Goal: Task Accomplishment & Management: Manage account settings

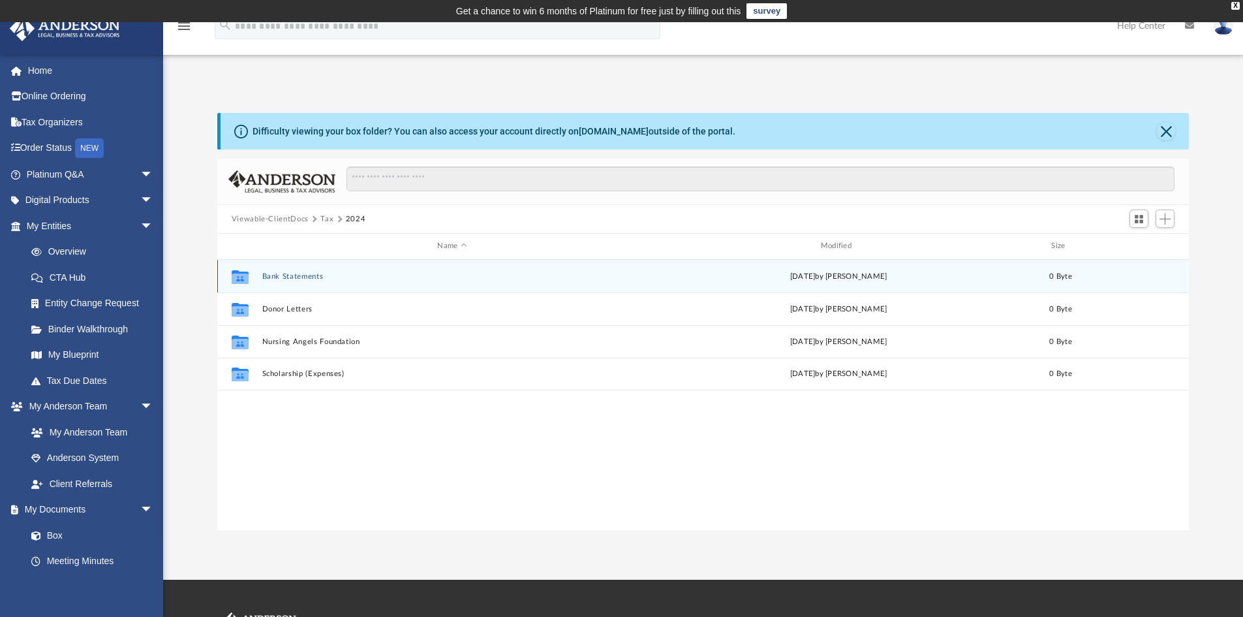
scroll to position [287, 962]
click at [308, 275] on button "Bank Statements" at bounding box center [452, 276] width 380 height 8
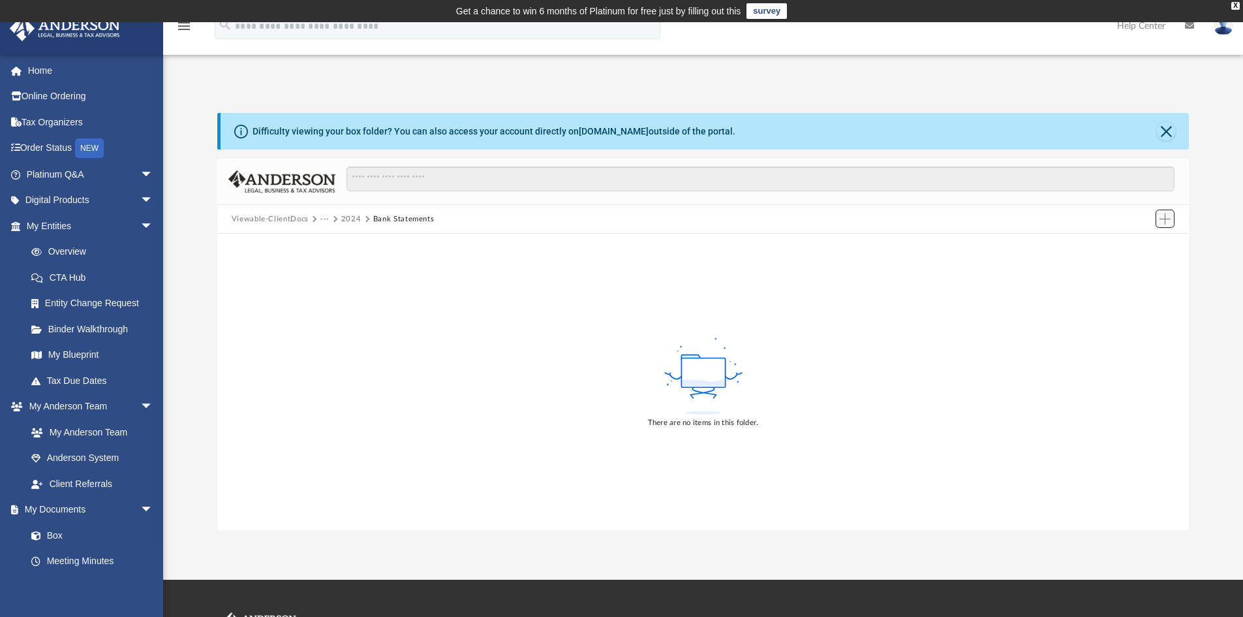
click at [1167, 220] on span "Add" at bounding box center [1165, 218] width 11 height 11
click at [1135, 245] on li "Upload" at bounding box center [1147, 245] width 42 height 14
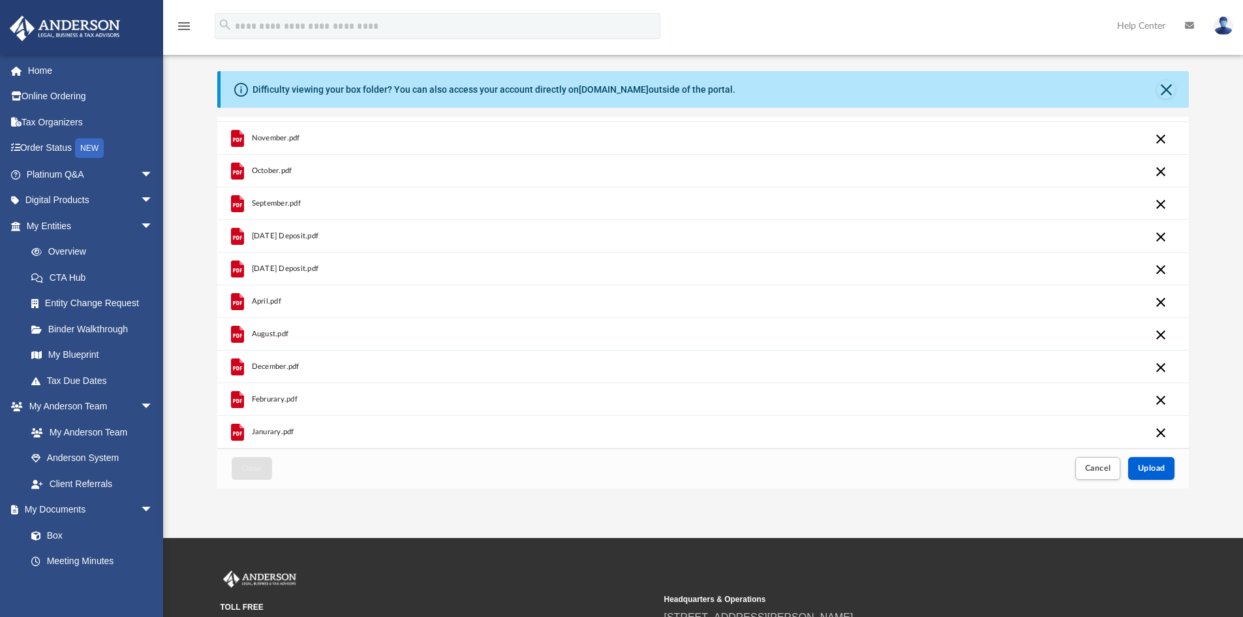
scroll to position [65, 0]
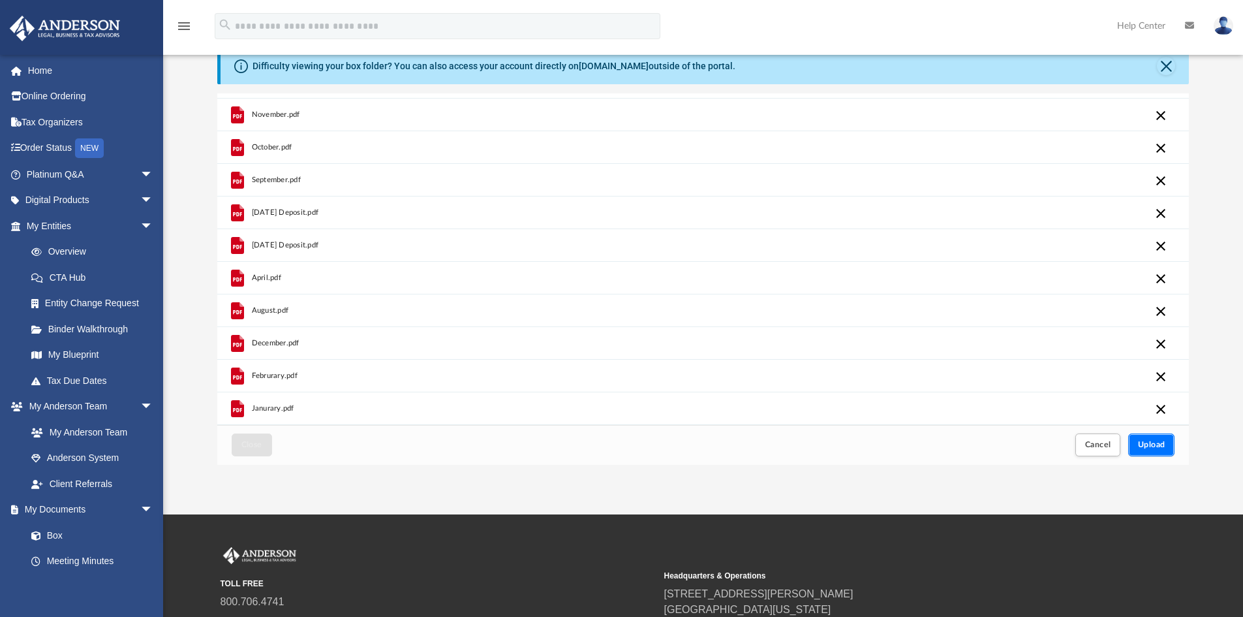
click at [1141, 445] on span "Upload" at bounding box center [1151, 444] width 27 height 8
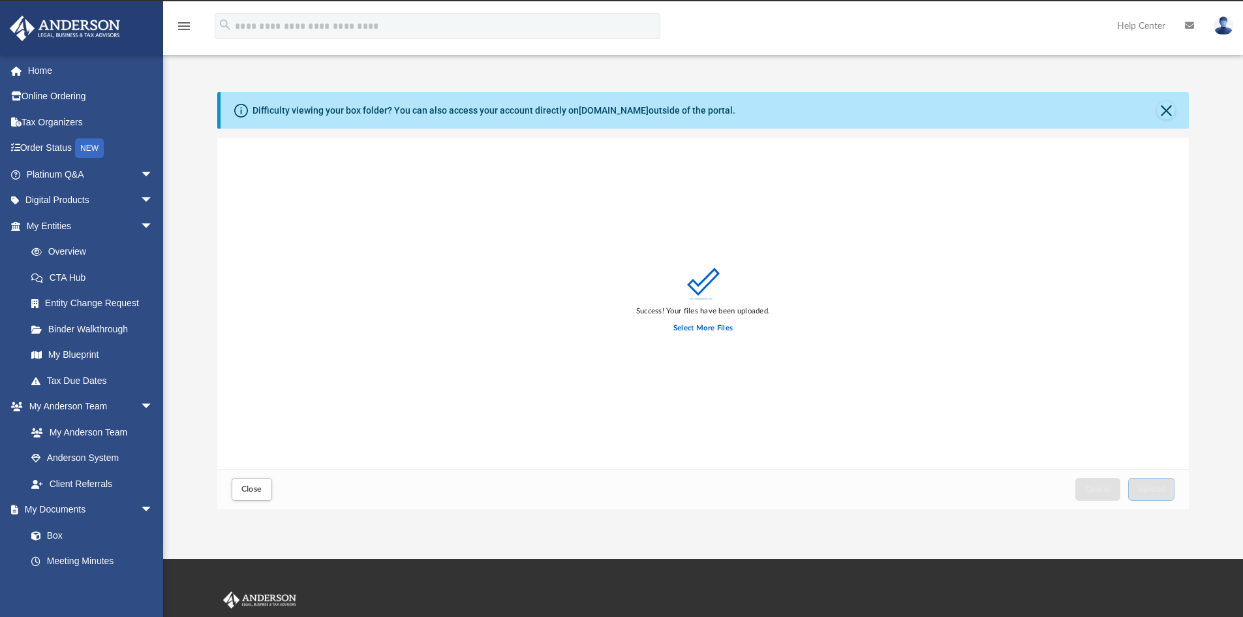
scroll to position [0, 0]
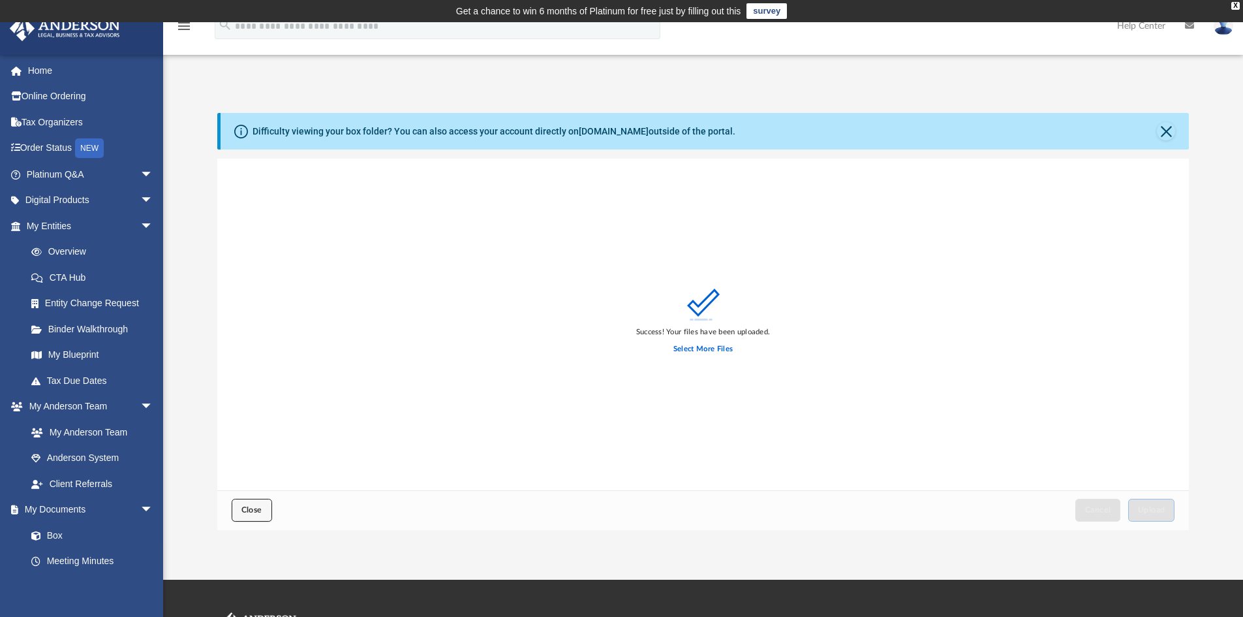
click at [242, 521] on button "Close" at bounding box center [252, 510] width 40 height 23
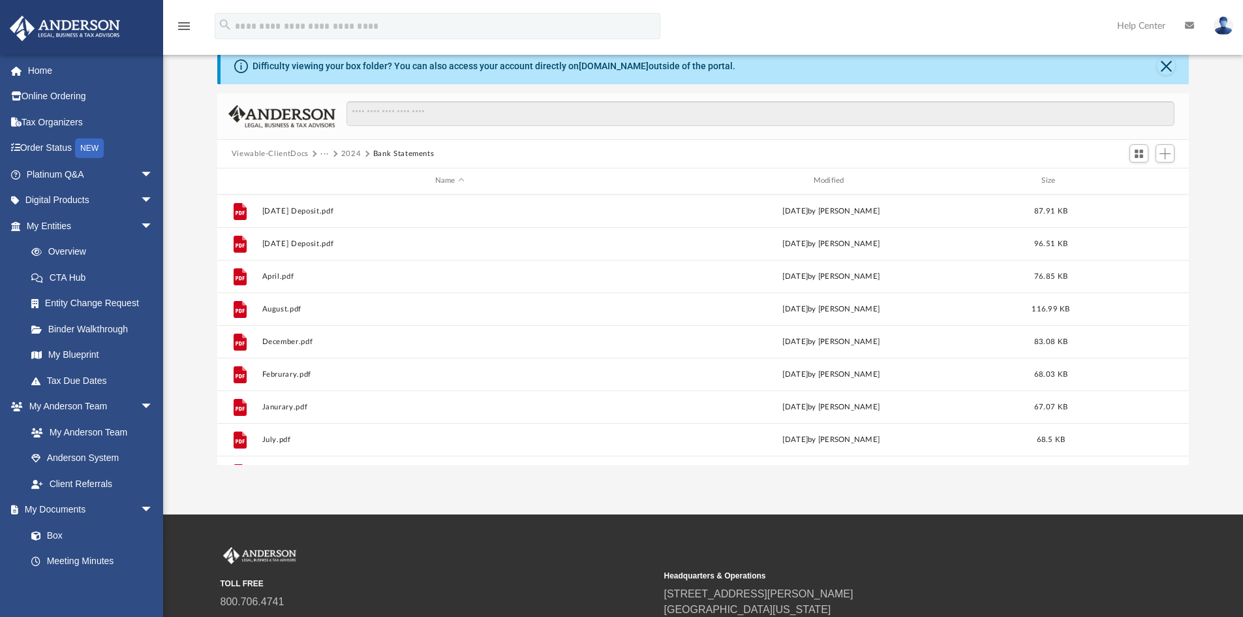
click at [351, 156] on button "2024" at bounding box center [351, 154] width 20 height 12
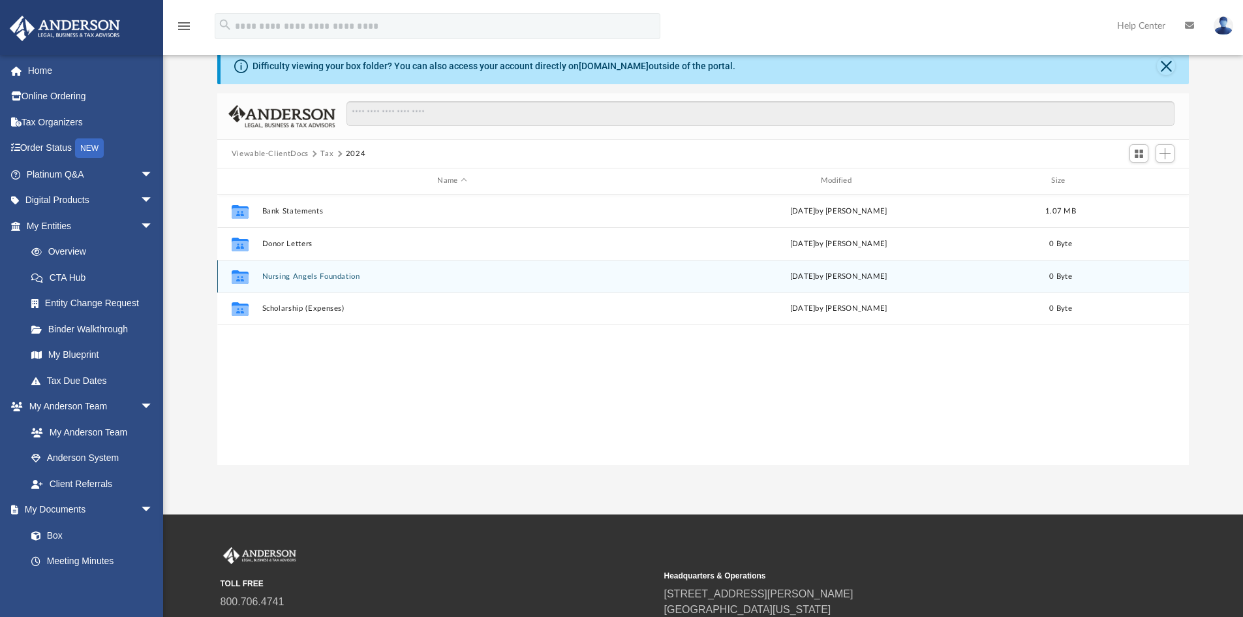
click at [292, 279] on button "Nursing Angels Foundation" at bounding box center [452, 276] width 380 height 8
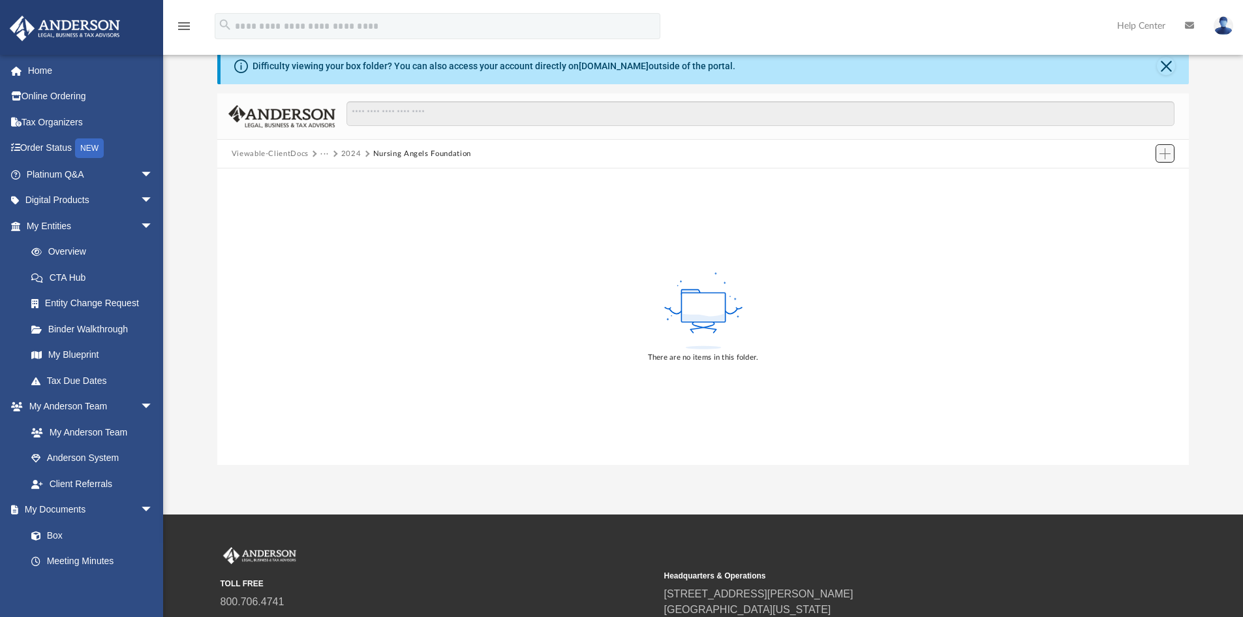
click at [1165, 157] on span "Add" at bounding box center [1165, 153] width 11 height 11
click at [1143, 179] on li "Upload" at bounding box center [1147, 180] width 42 height 14
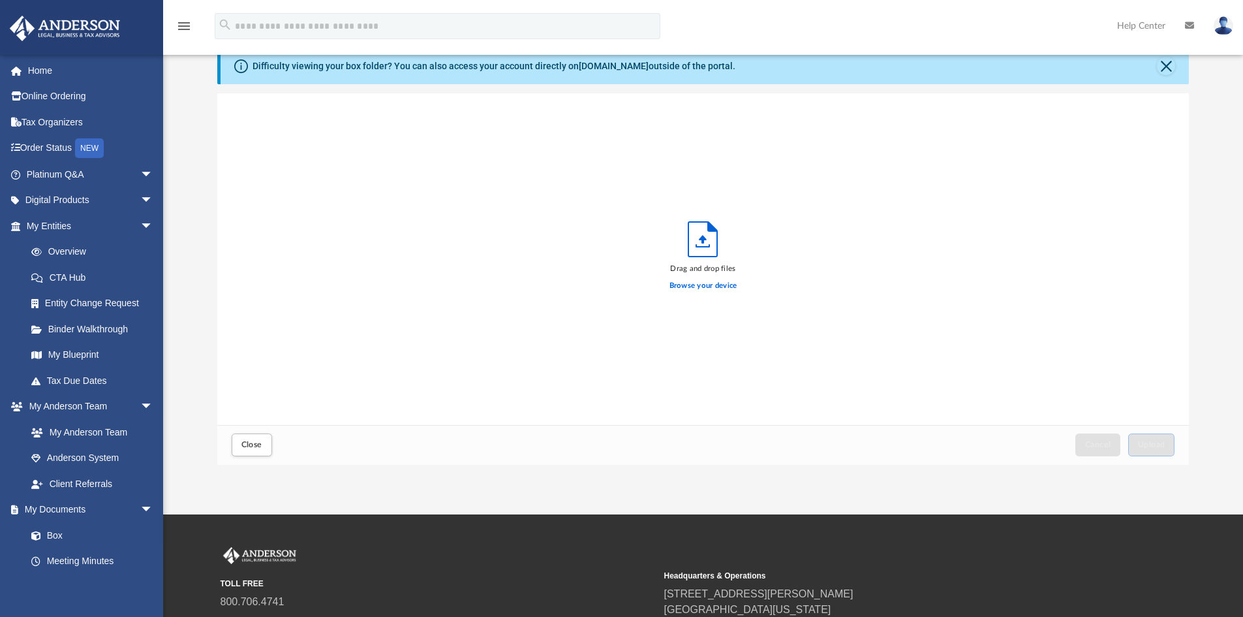
scroll to position [321, 962]
click at [1150, 440] on button "Upload" at bounding box center [1151, 444] width 47 height 23
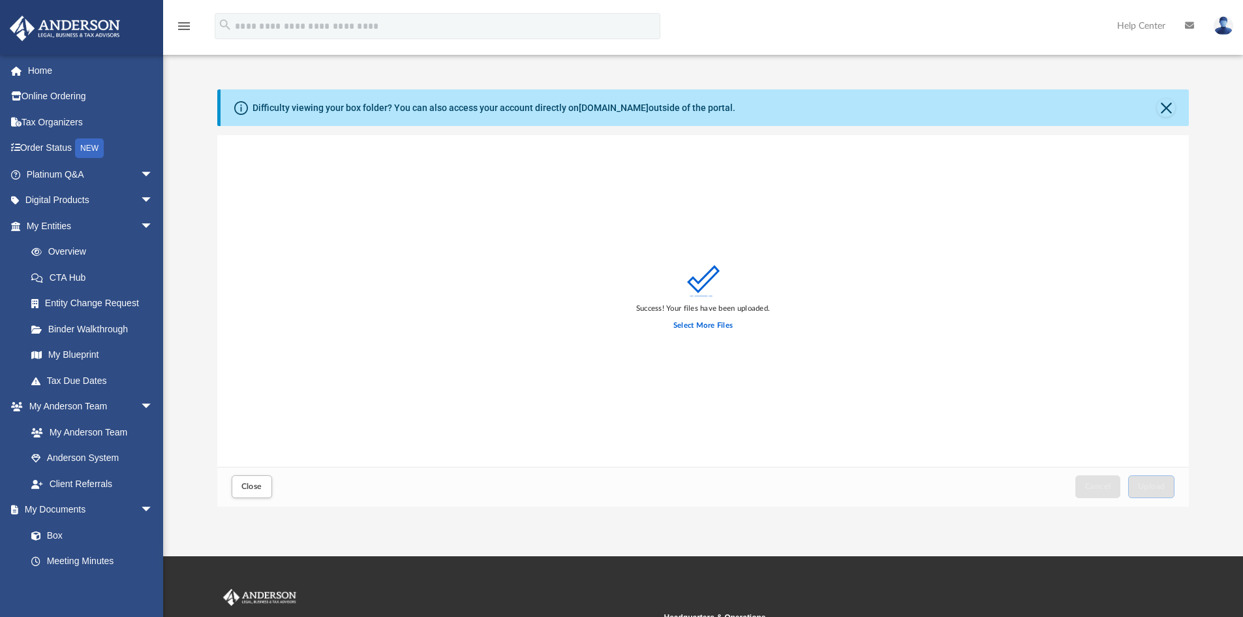
scroll to position [0, 0]
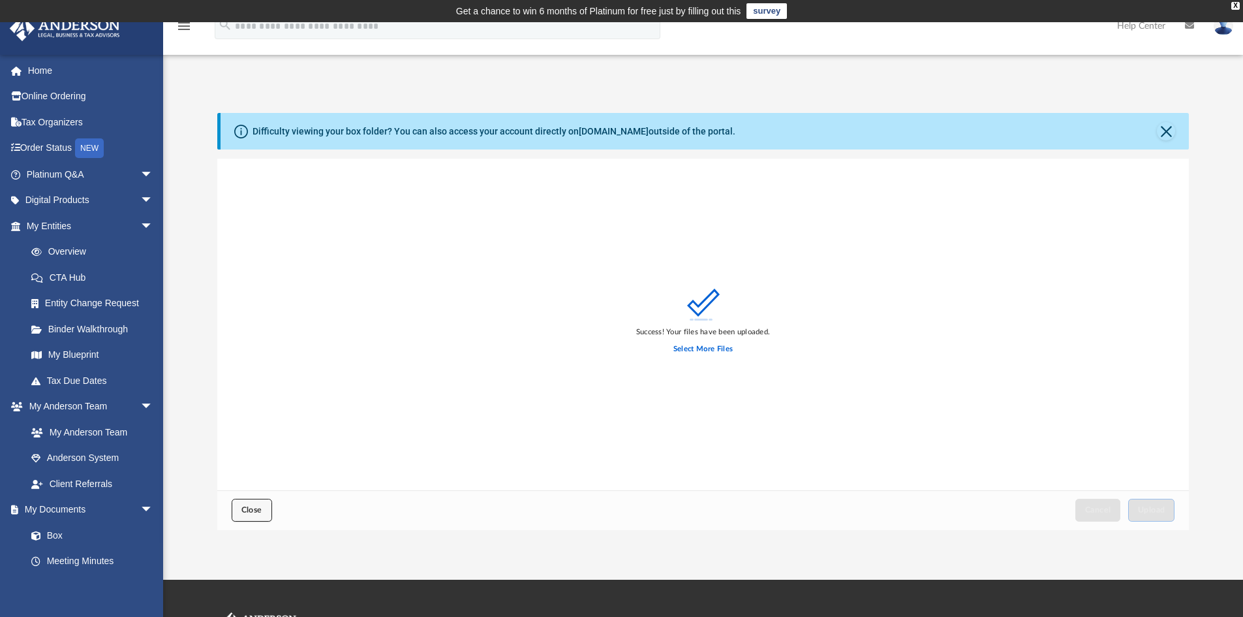
click at [241, 506] on span "Close" at bounding box center [251, 510] width 21 height 8
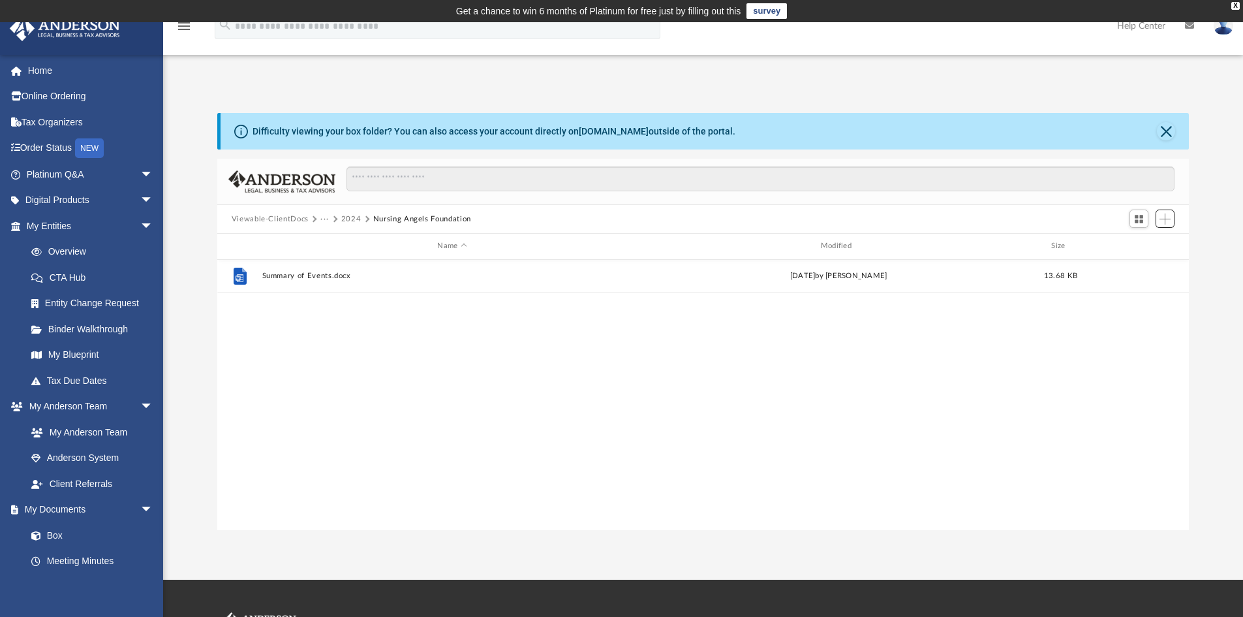
scroll to position [287, 962]
click at [339, 218] on span "···" at bounding box center [330, 219] width 20 height 12
click at [345, 219] on button "2024" at bounding box center [351, 219] width 20 height 12
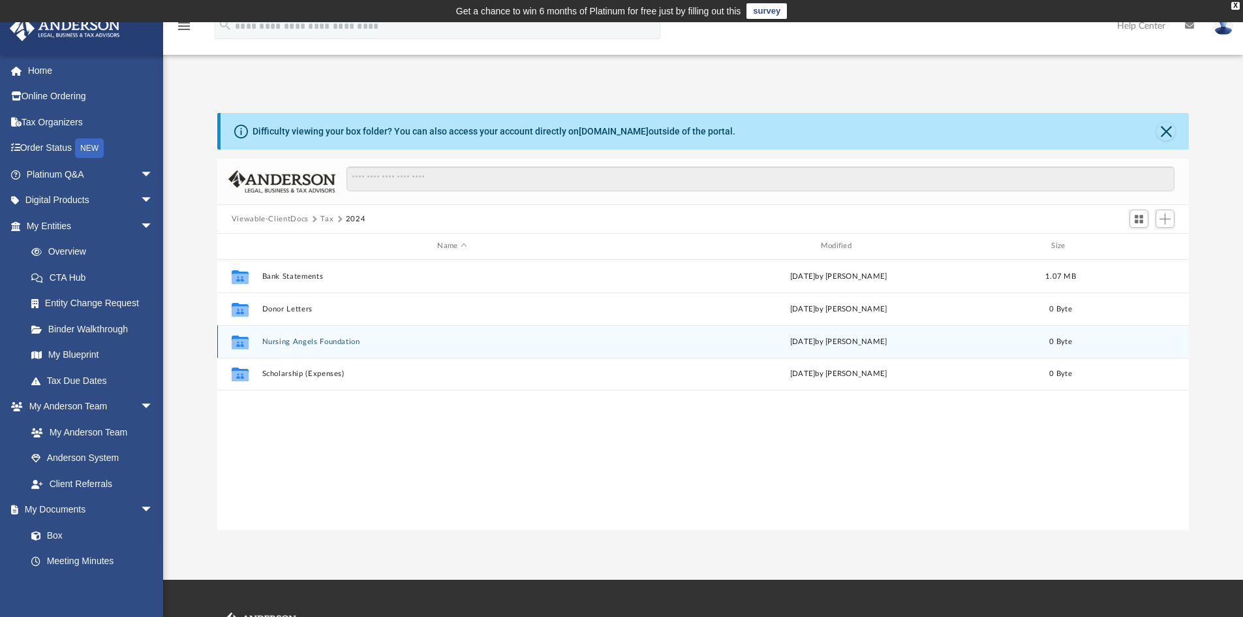
click at [337, 343] on button "Nursing Angels Foundation" at bounding box center [452, 341] width 380 height 8
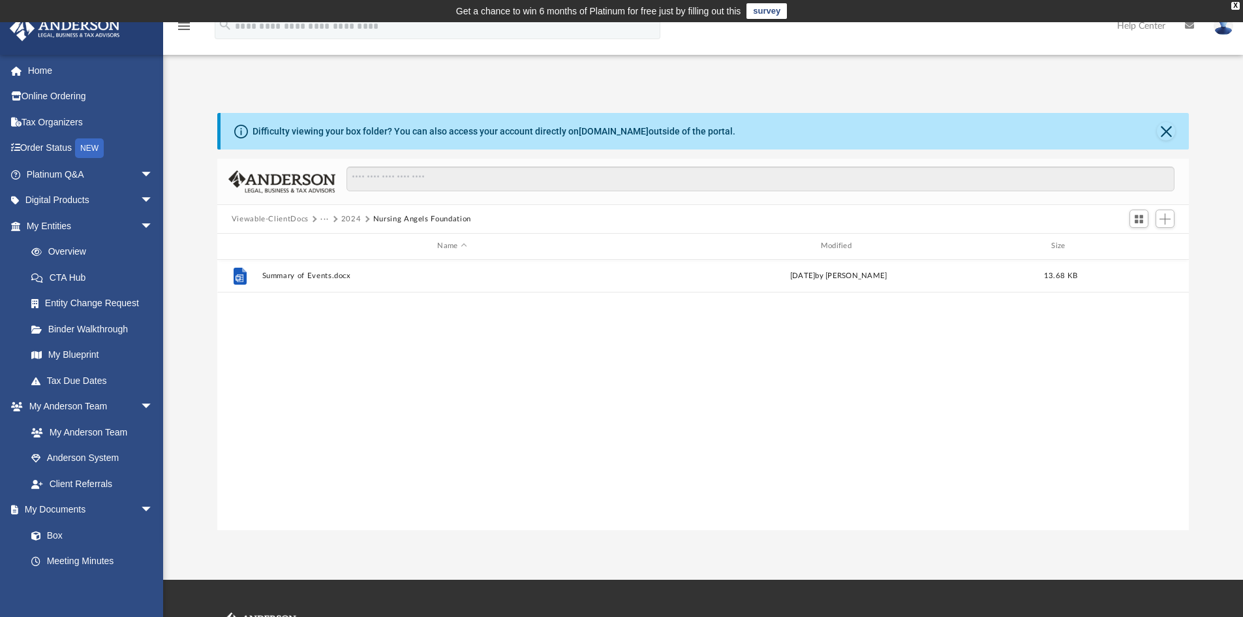
click at [376, 367] on div "File Summary of Events.docx [DATE] by [PERSON_NAME] 13.68 KB" at bounding box center [703, 395] width 972 height 270
click at [1158, 211] on button "Add" at bounding box center [1166, 218] width 20 height 18
click at [1145, 243] on li "Upload" at bounding box center [1147, 245] width 42 height 14
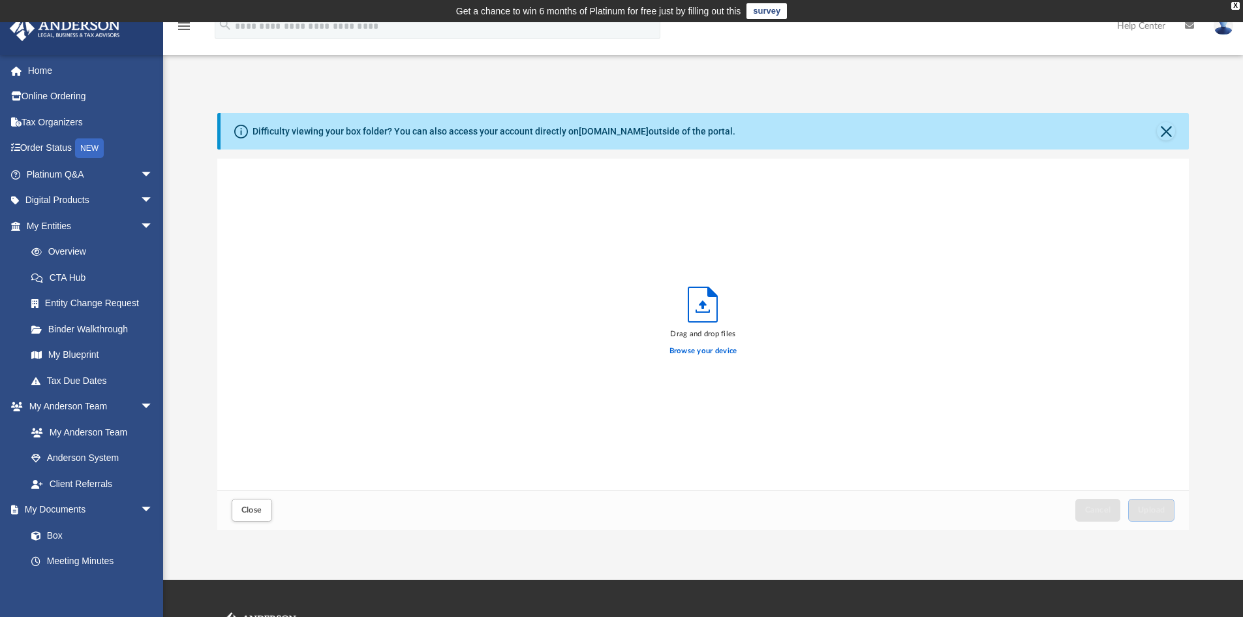
scroll to position [321, 962]
click at [1149, 512] on span "Upload" at bounding box center [1151, 510] width 27 height 8
click at [244, 511] on span "Close" at bounding box center [251, 510] width 21 height 8
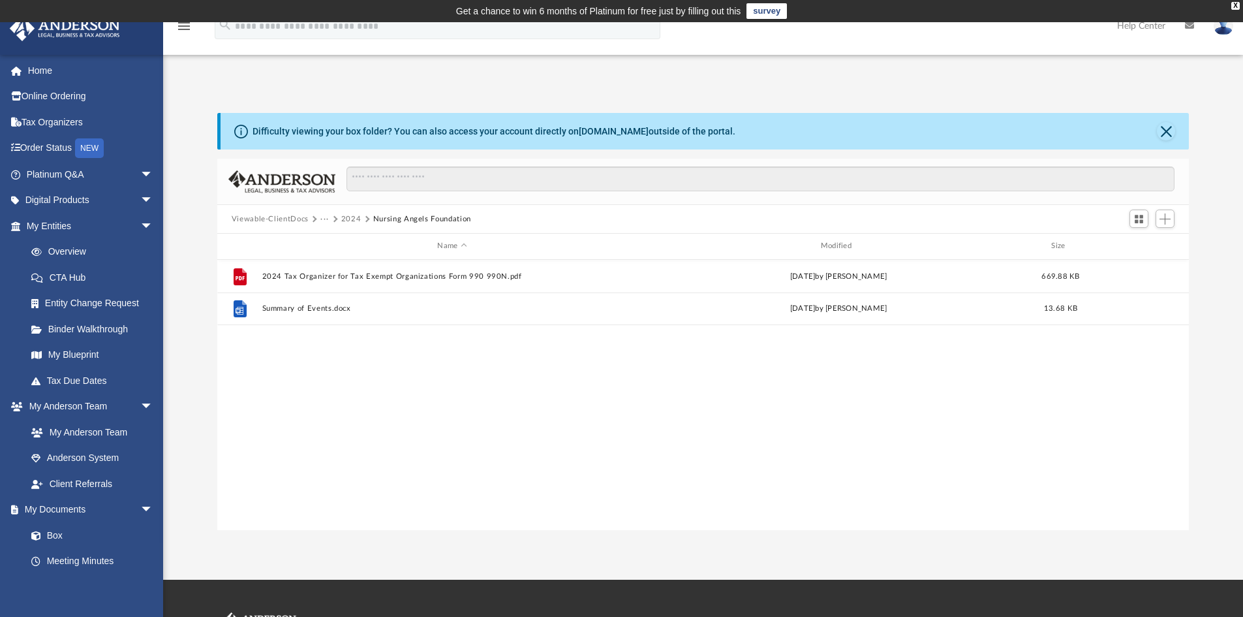
click at [358, 224] on button "2024" at bounding box center [351, 219] width 20 height 12
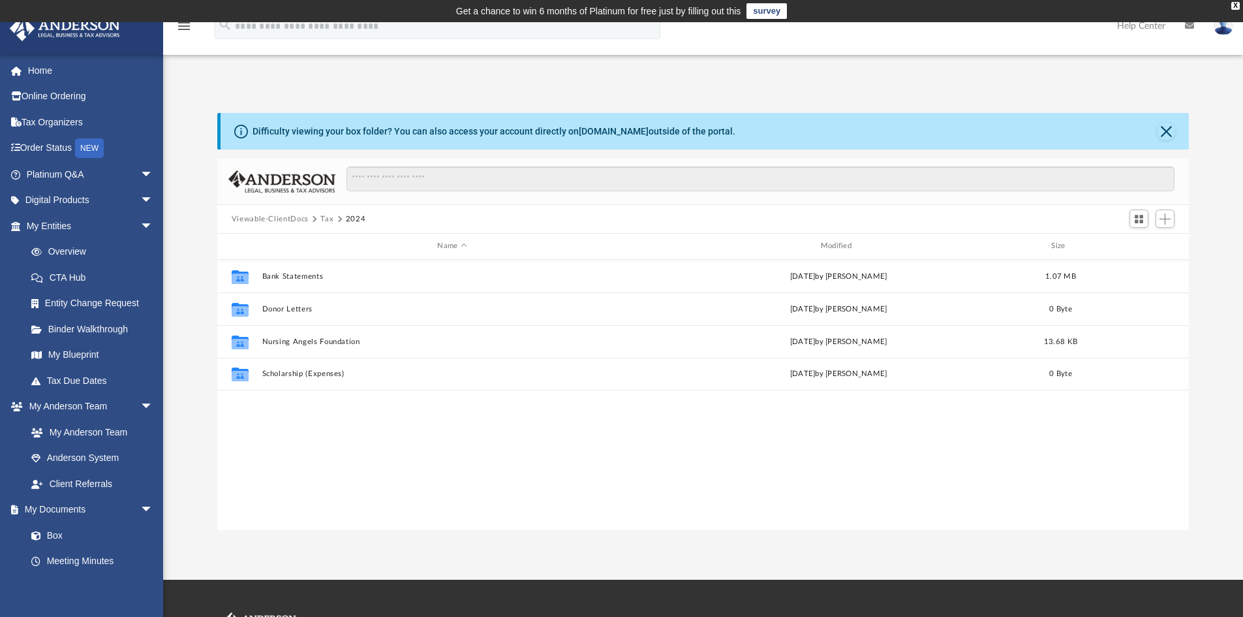
click at [279, 213] on button "Viewable-ClientDocs" at bounding box center [270, 219] width 77 height 12
